Goal: Task Accomplishment & Management: Use online tool/utility

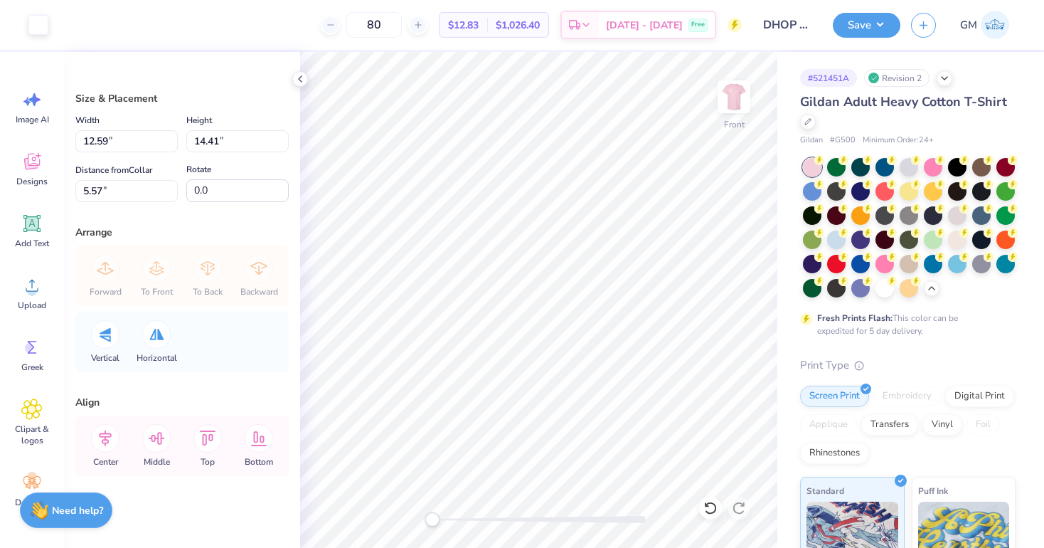
type input "11.55"
type input "13.22"
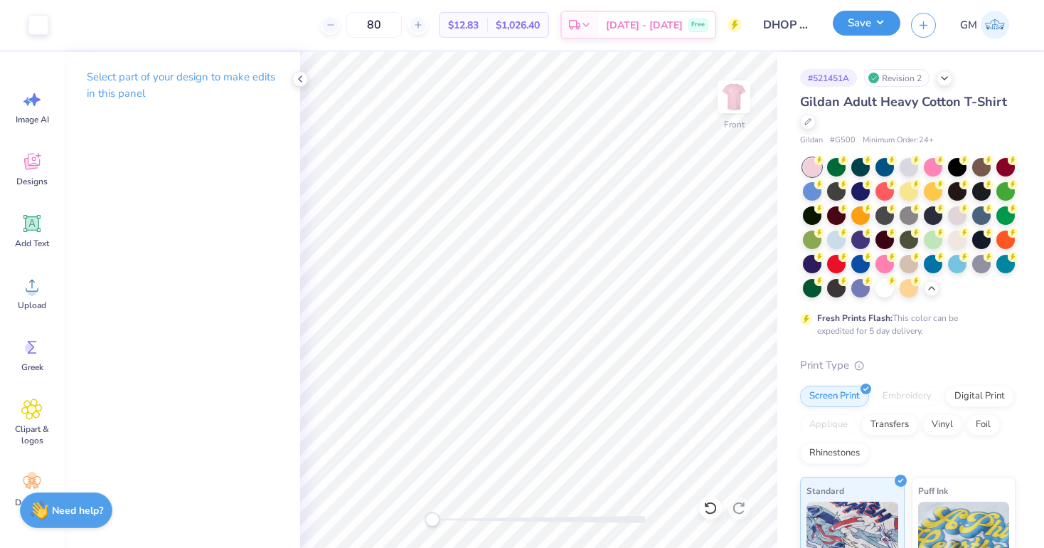
click at [852, 36] on div "Save" at bounding box center [867, 25] width 68 height 25
click at [856, 32] on button "Save" at bounding box center [867, 23] width 68 height 25
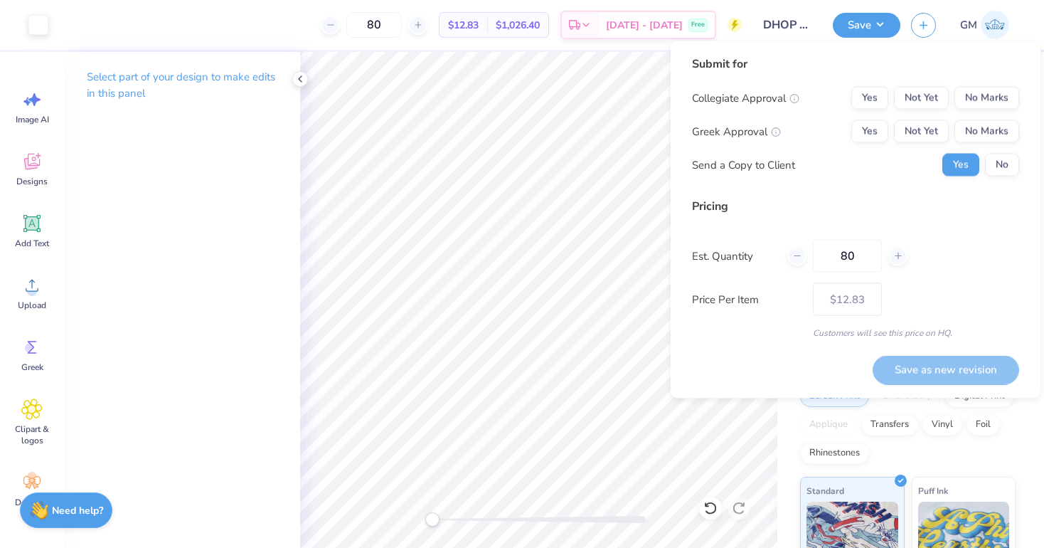
click at [995, 149] on div "Collegiate Approval Yes Not Yet No Marks Greek Approval Yes Not Yet No Marks Se…" at bounding box center [855, 132] width 327 height 90
click at [995, 154] on button "No" at bounding box center [1002, 165] width 34 height 23
click at [866, 258] on input "80" at bounding box center [847, 256] width 69 height 33
type input "8"
type input "0"
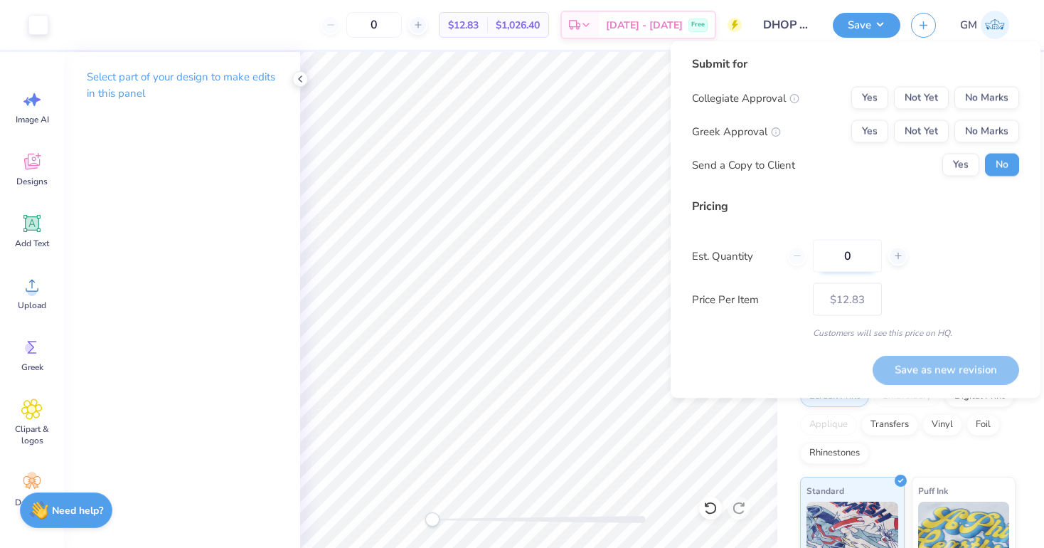
type input "02"
type input "2"
type input "0200"
type input "200"
type input "$10.28"
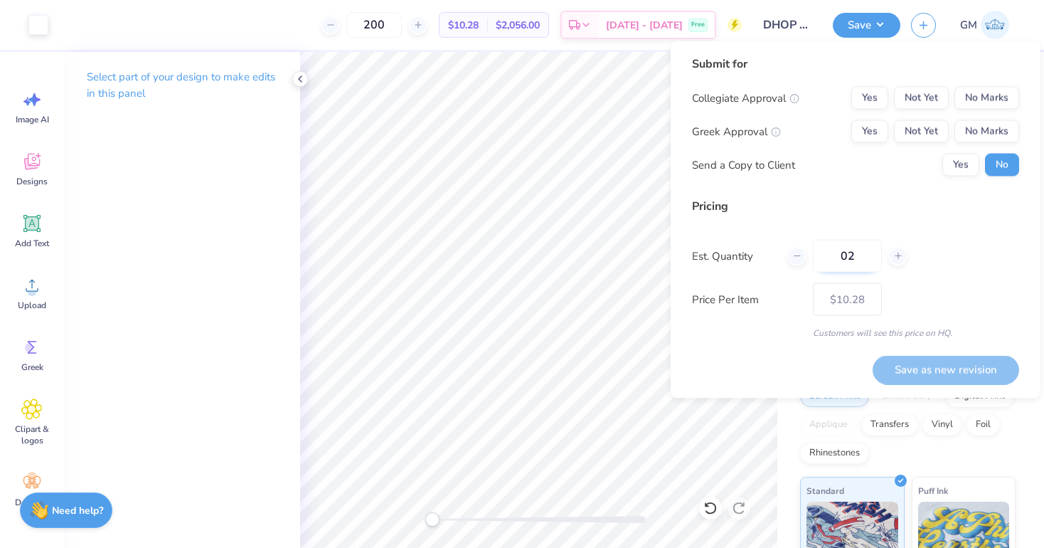
type input "0"
type input "011"
type input "11"
type input "0115"
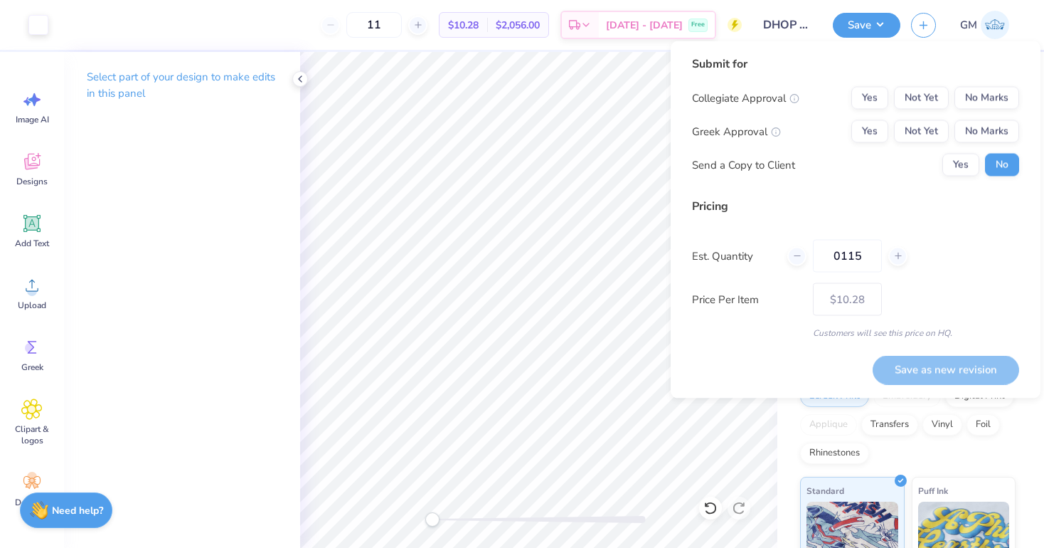
type input "115"
type input "$11.97"
type input "0115"
click at [934, 368] on div "Save as new revision" at bounding box center [946, 369] width 147 height 29
click at [992, 126] on button "No Marks" at bounding box center [986, 131] width 65 height 23
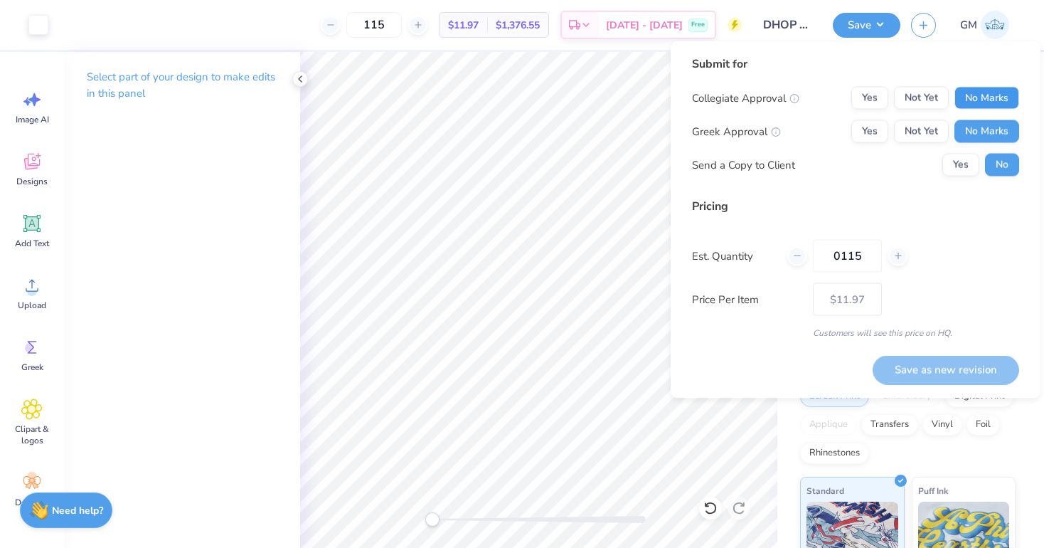
click at [992, 99] on button "No Marks" at bounding box center [986, 98] width 65 height 23
click at [979, 362] on button "Save as new revision" at bounding box center [946, 369] width 147 height 29
type input "$11.97"
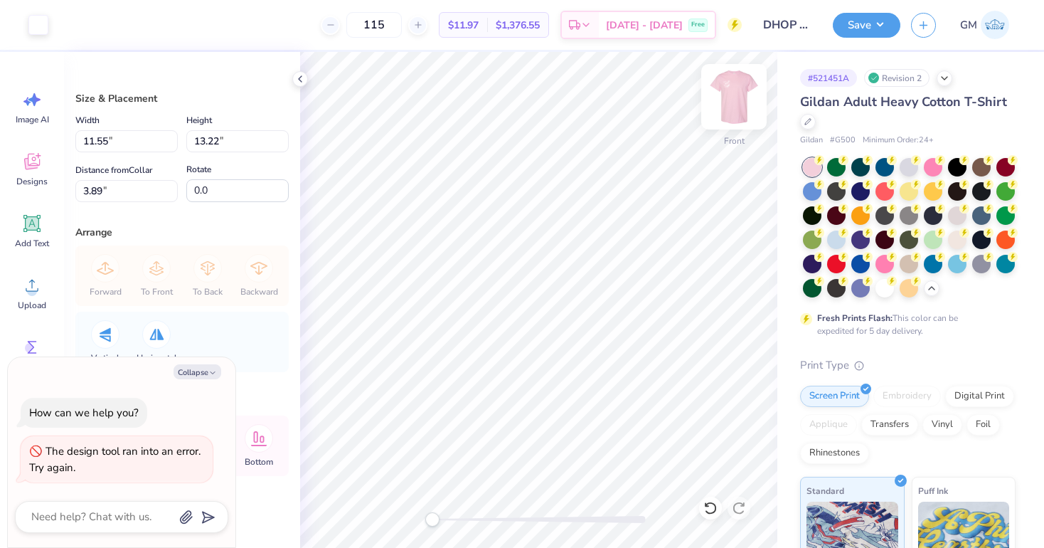
click at [730, 95] on img at bounding box center [734, 96] width 57 height 57
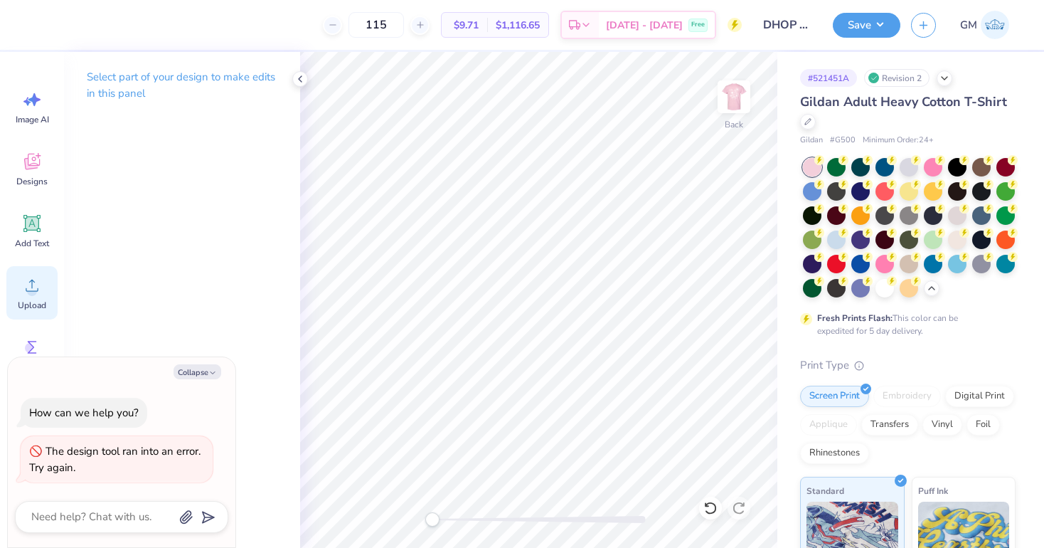
click at [31, 275] on icon at bounding box center [31, 285] width 21 height 21
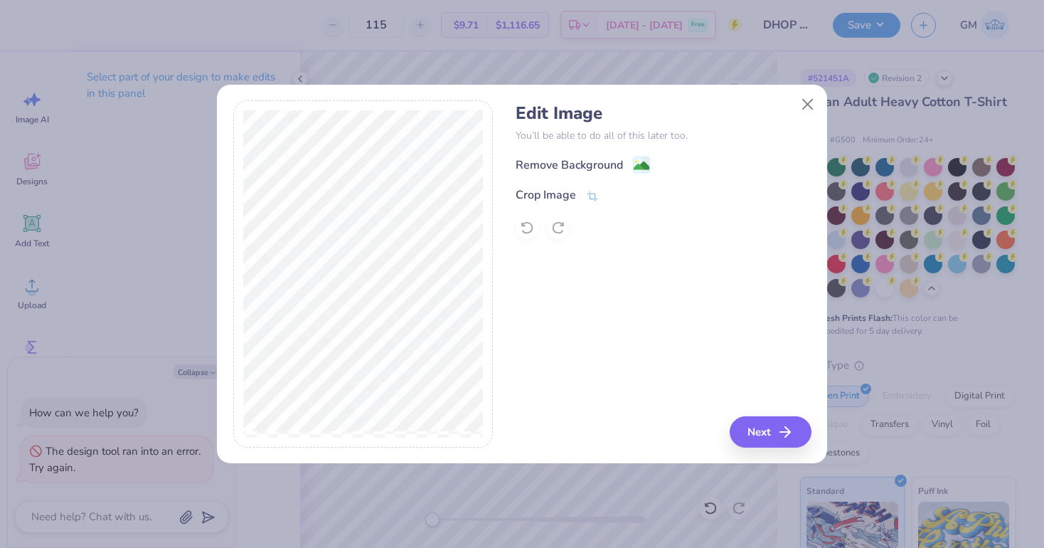
click at [592, 176] on div "Remove Background Crop Image" at bounding box center [663, 197] width 295 height 83
click at [592, 169] on div "Remove Background" at bounding box center [569, 166] width 107 height 17
click at [592, 169] on div "Remove Background Crop Image" at bounding box center [663, 197] width 295 height 83
click at [659, 168] on div "Remove Background" at bounding box center [663, 165] width 295 height 18
click at [755, 427] on button "Next" at bounding box center [773, 431] width 82 height 31
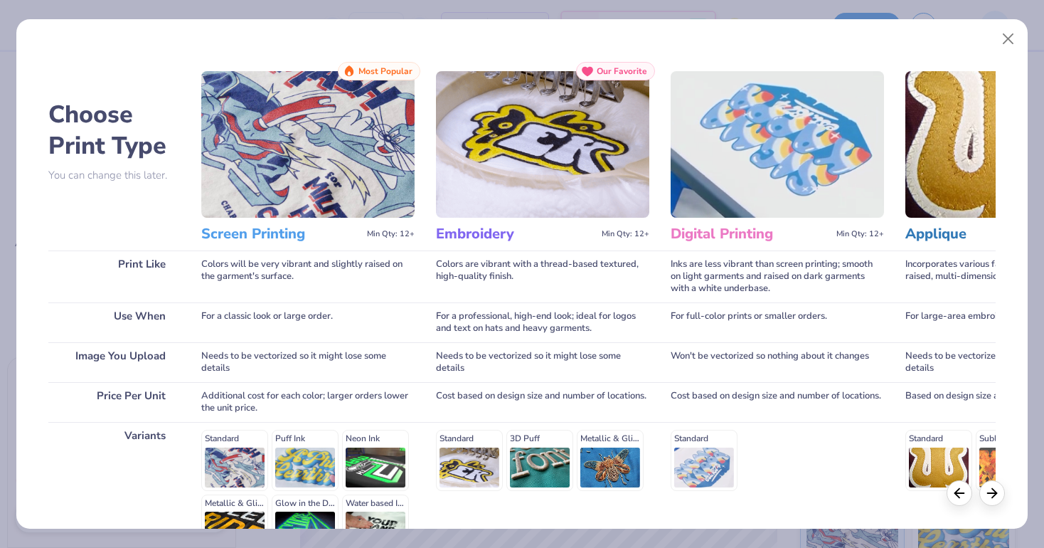
scroll to position [161, 0]
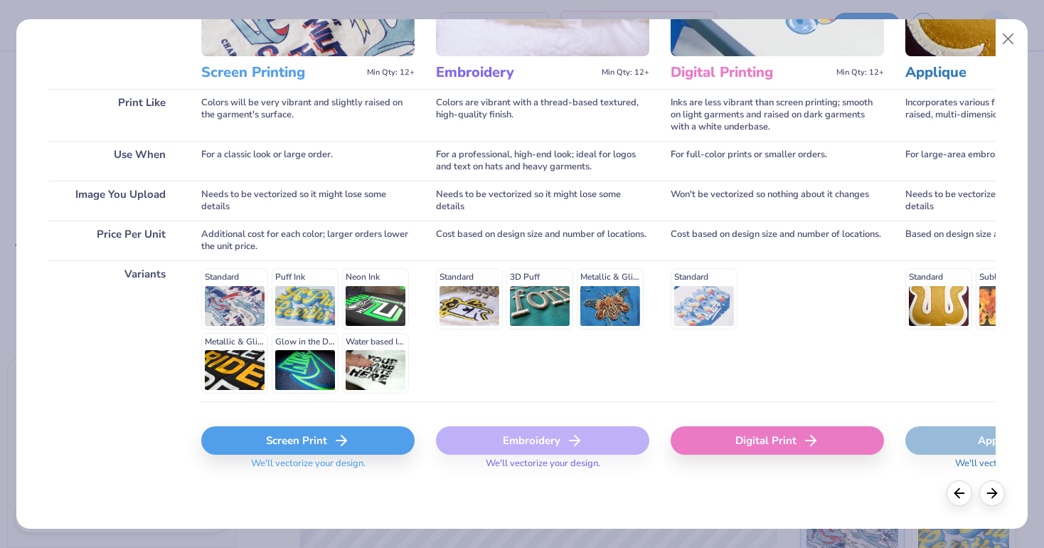
click at [284, 440] on div "Screen Print" at bounding box center [307, 440] width 213 height 28
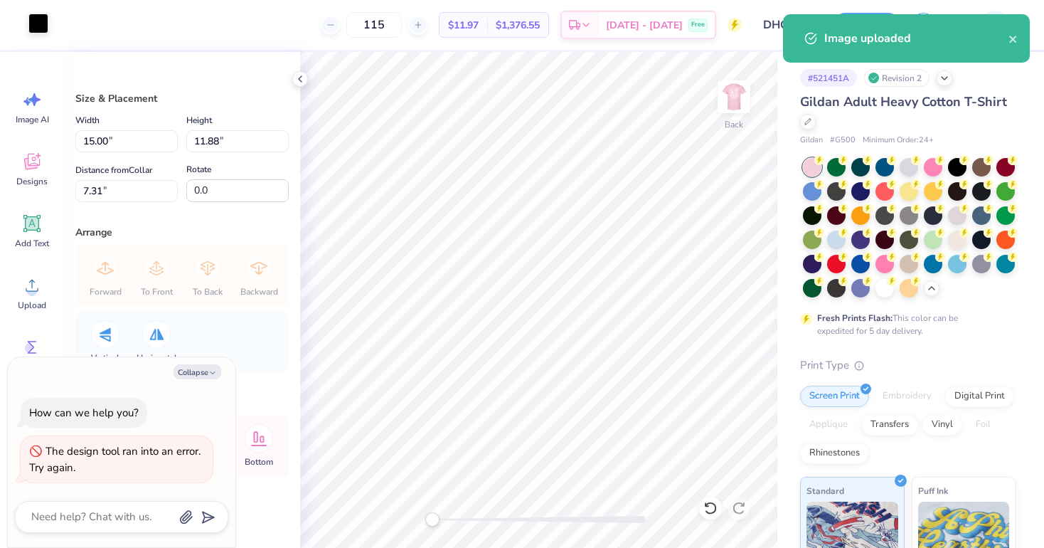
click at [30, 26] on div at bounding box center [38, 24] width 20 height 20
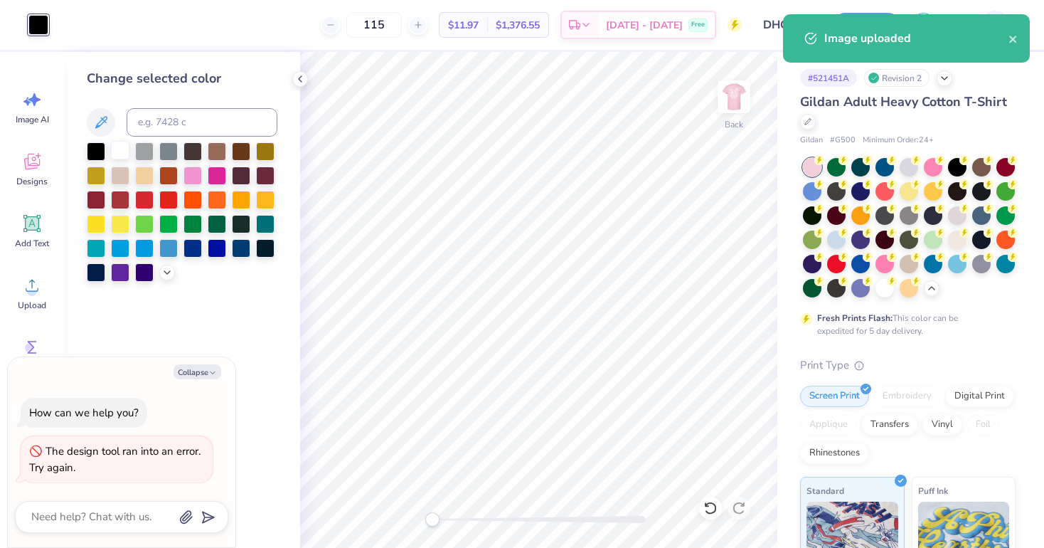
click at [111, 148] on div at bounding box center [120, 150] width 18 height 18
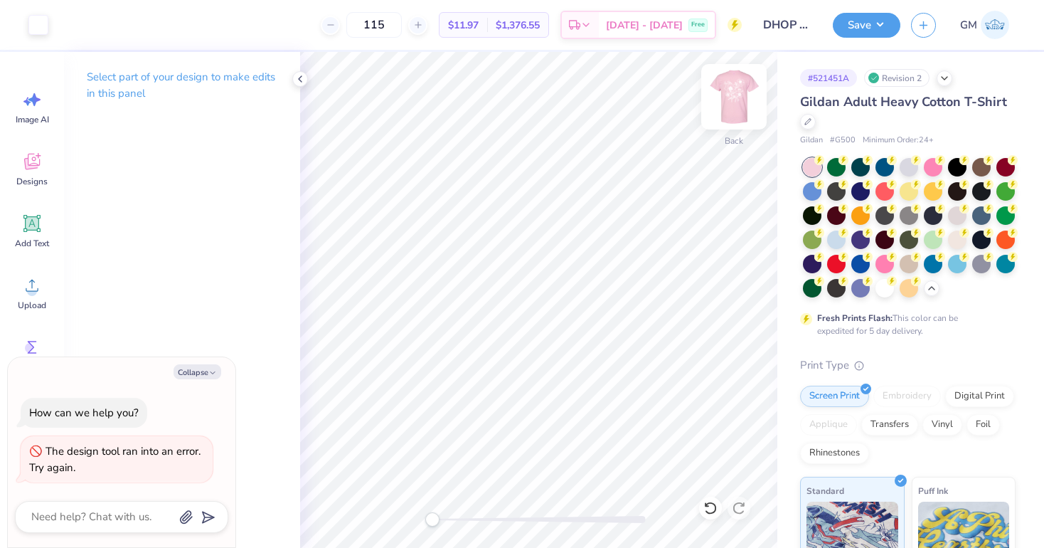
click at [728, 100] on img at bounding box center [734, 96] width 57 height 57
click at [728, 100] on img at bounding box center [734, 96] width 28 height 28
click at [733, 107] on img at bounding box center [734, 96] width 57 height 57
click at [856, 31] on button "Save" at bounding box center [867, 23] width 68 height 25
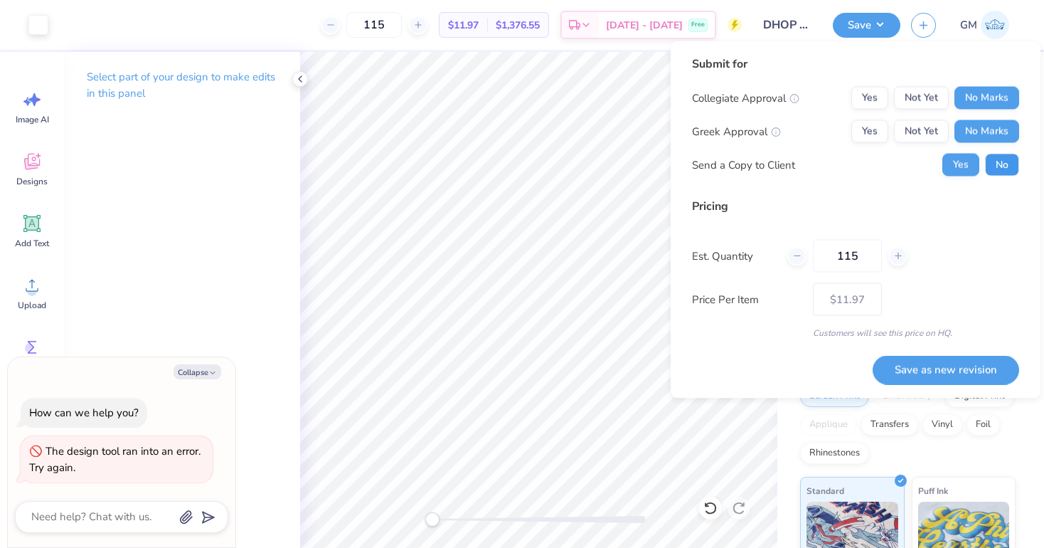
click at [999, 163] on button "No" at bounding box center [1002, 165] width 34 height 23
click at [962, 371] on button "Save as new revision" at bounding box center [946, 369] width 147 height 29
type textarea "x"
type input "– –"
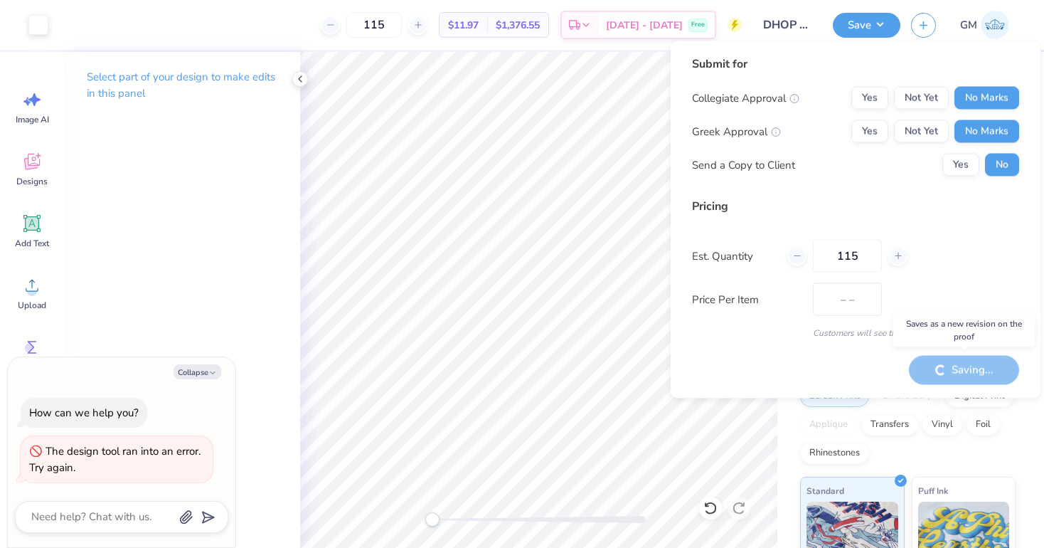
type textarea "x"
type input "$11.97"
type textarea "x"
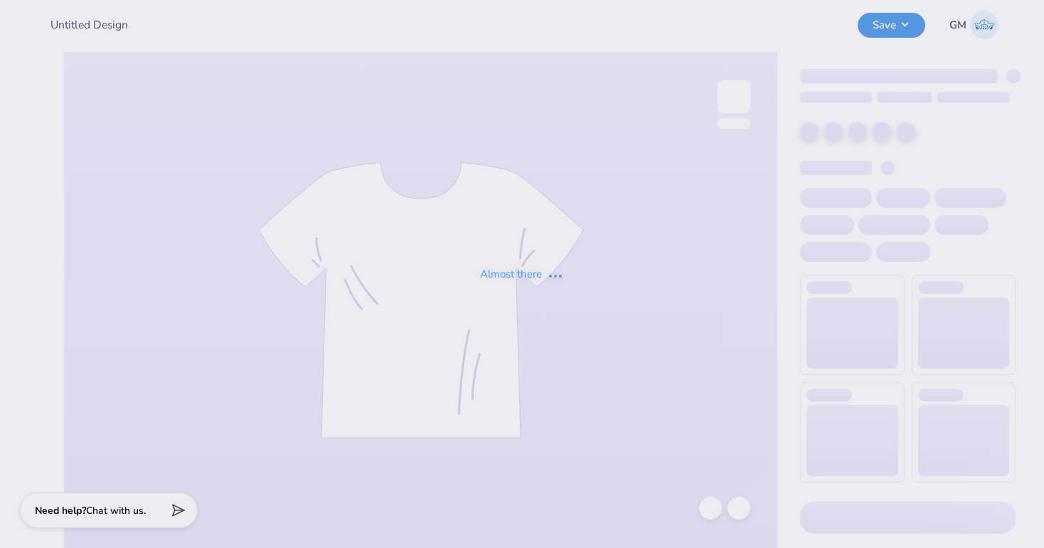
type input "DHOP 2025 T-Shirt"
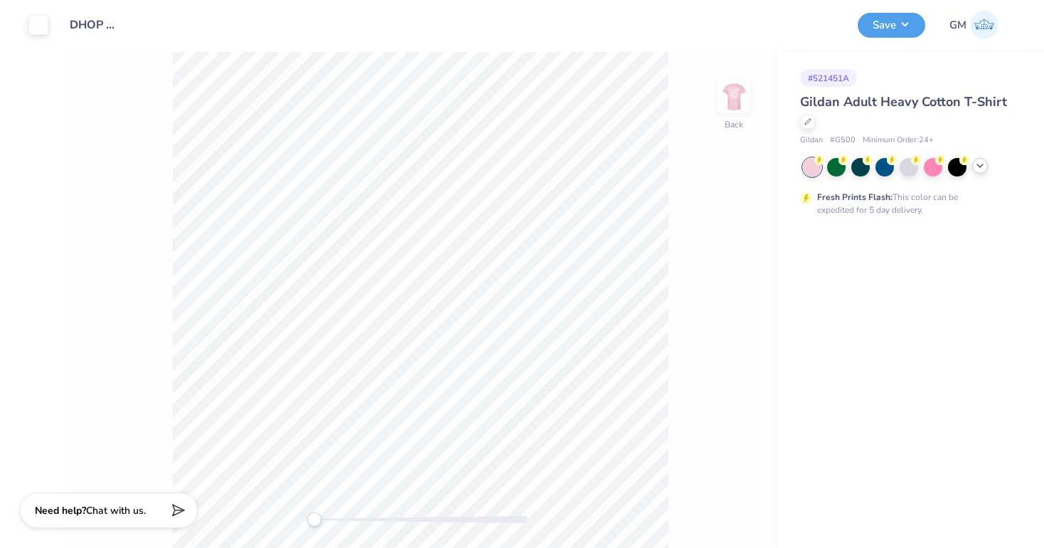
click at [979, 172] on div at bounding box center [980, 166] width 16 height 16
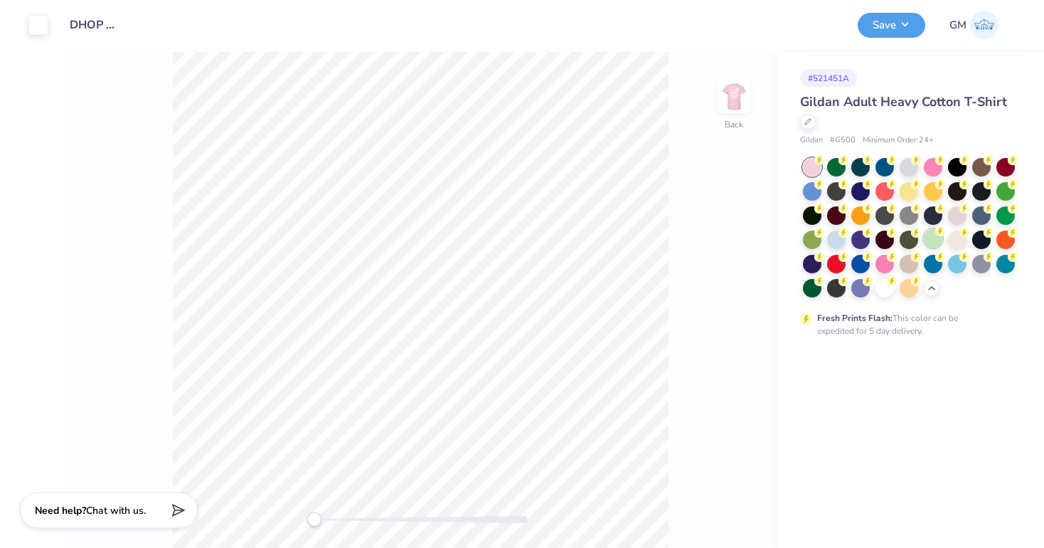
click at [932, 246] on div at bounding box center [933, 238] width 18 height 18
click at [895, 25] on button "Save" at bounding box center [892, 23] width 68 height 25
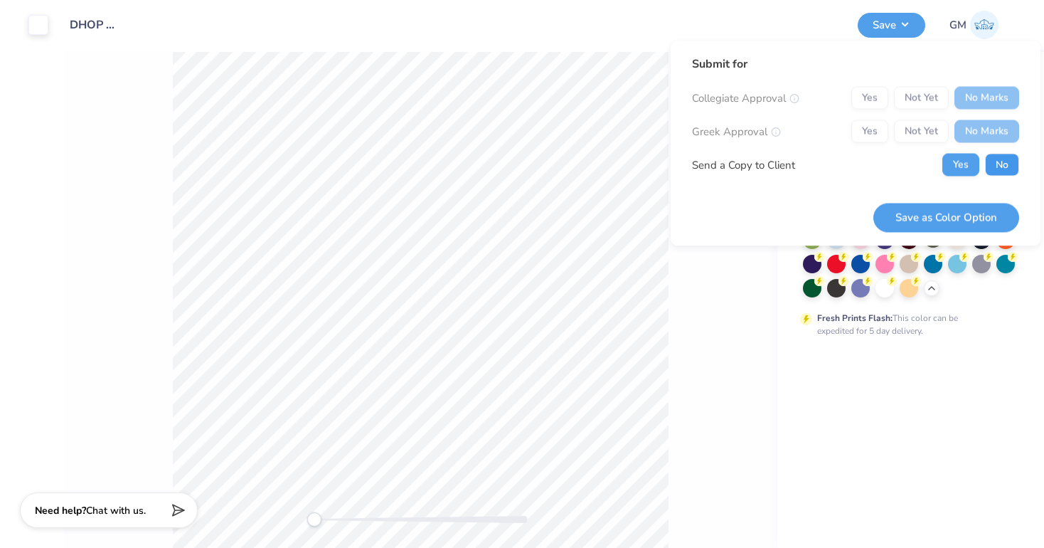
click at [999, 169] on button "No" at bounding box center [1002, 165] width 34 height 23
click at [984, 212] on button "Save as Color Option" at bounding box center [946, 217] width 146 height 29
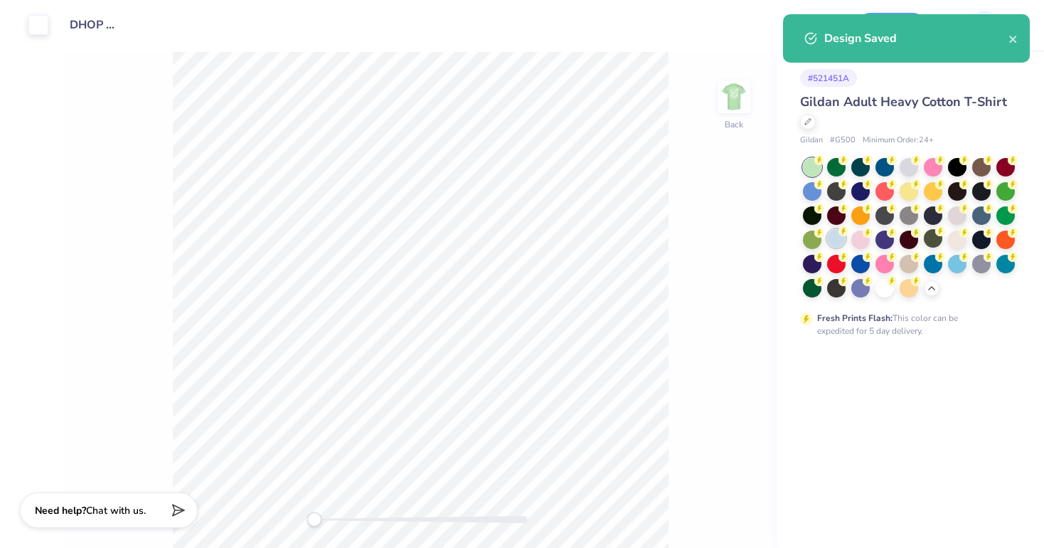
click at [839, 240] on div at bounding box center [836, 238] width 18 height 18
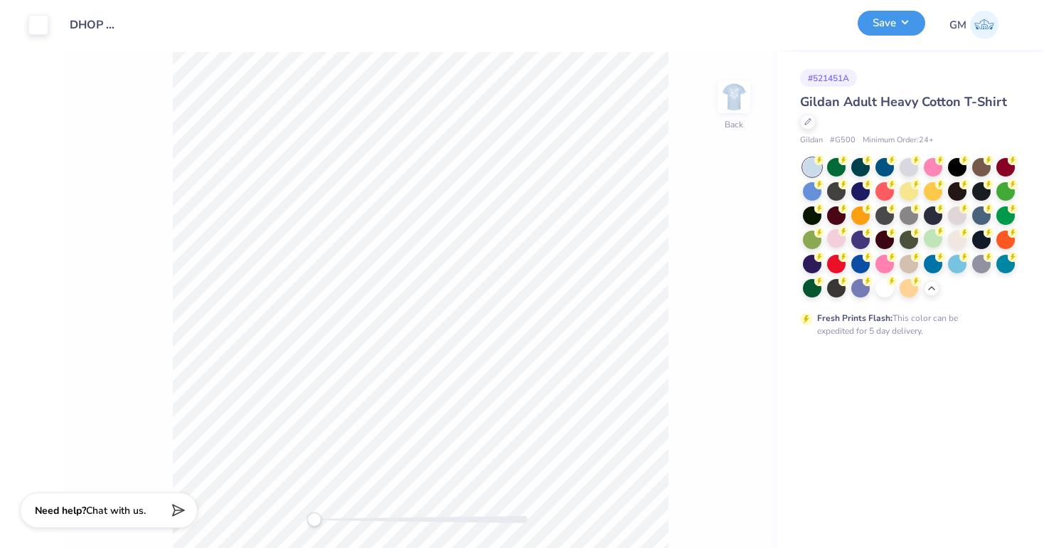
click at [893, 20] on button "Save" at bounding box center [892, 23] width 68 height 25
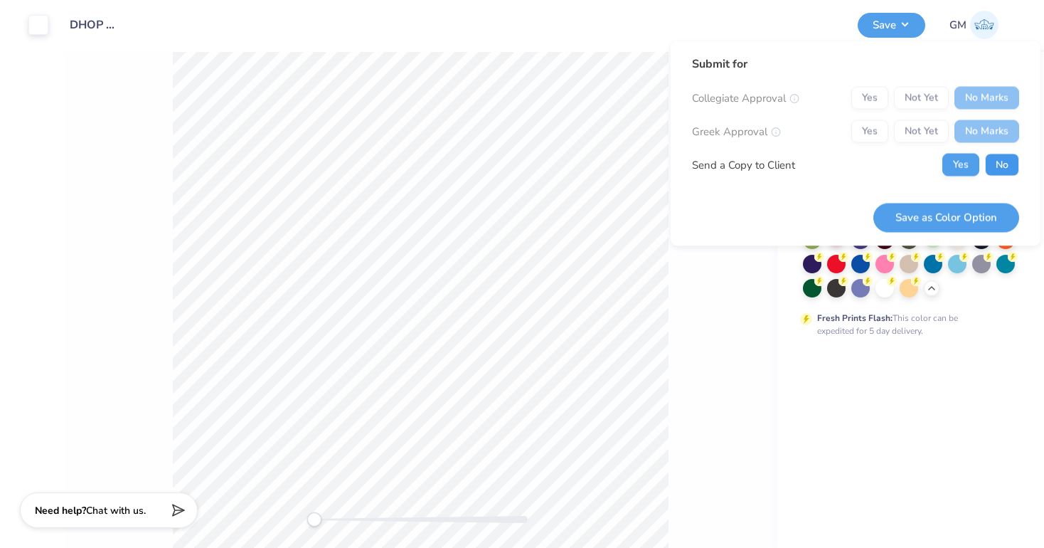
click at [993, 159] on button "No" at bounding box center [1002, 165] width 34 height 23
click at [979, 216] on button "Save as Color Option" at bounding box center [946, 217] width 146 height 29
